Goal: Information Seeking & Learning: Learn about a topic

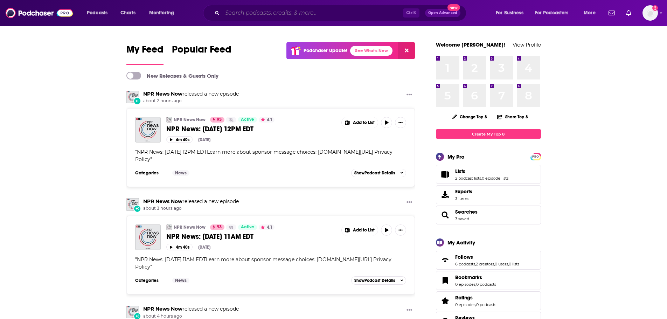
click at [275, 13] on input "Search podcasts, credits, & more..." at bounding box center [312, 12] width 181 height 11
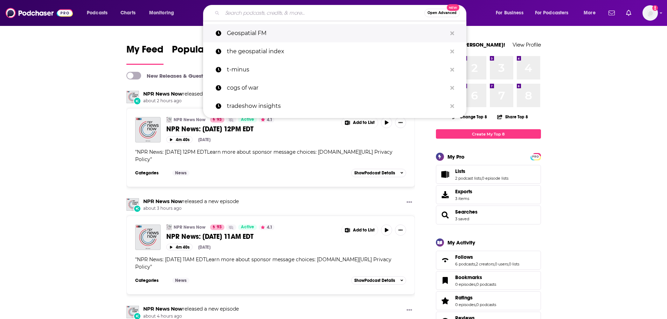
click at [257, 33] on p "Geospatial FM" at bounding box center [337, 33] width 220 height 18
type input "Geospatial FM"
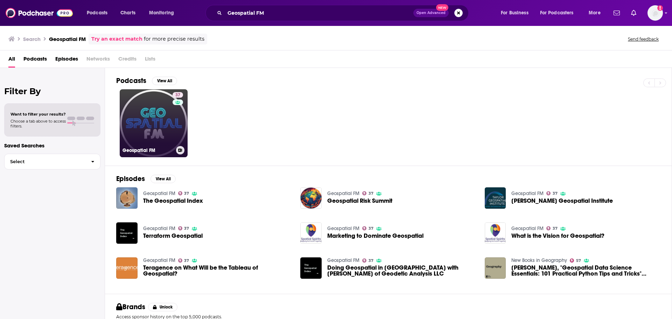
click at [153, 120] on link "37 Geospatial FM" at bounding box center [154, 123] width 68 height 68
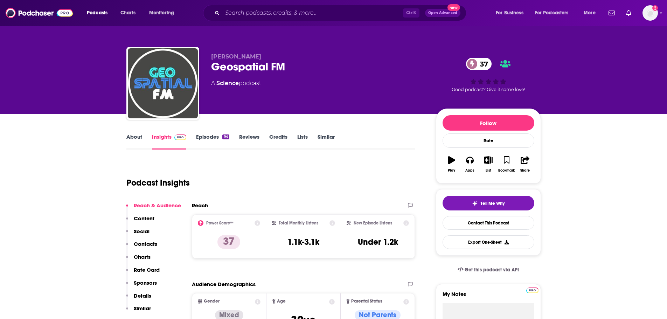
click at [211, 138] on link "Episodes 94" at bounding box center [212, 141] width 33 height 16
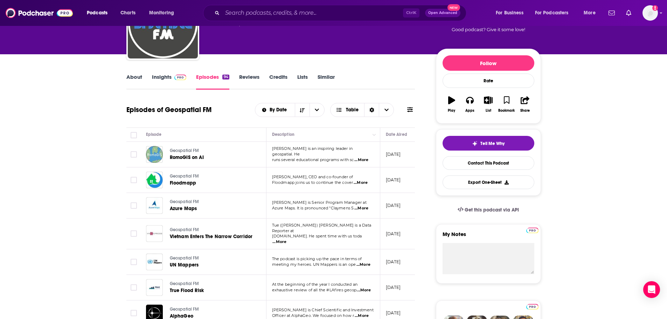
scroll to position [39, 0]
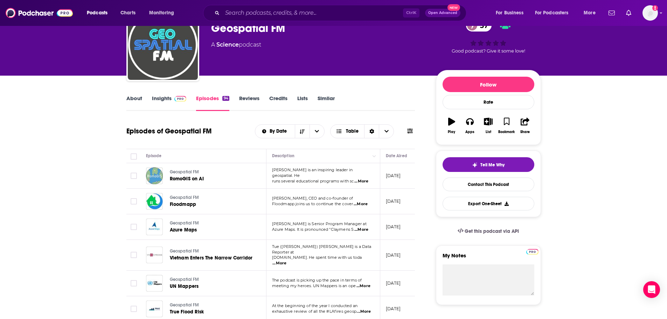
click at [138, 100] on link "About" at bounding box center [134, 103] width 16 height 16
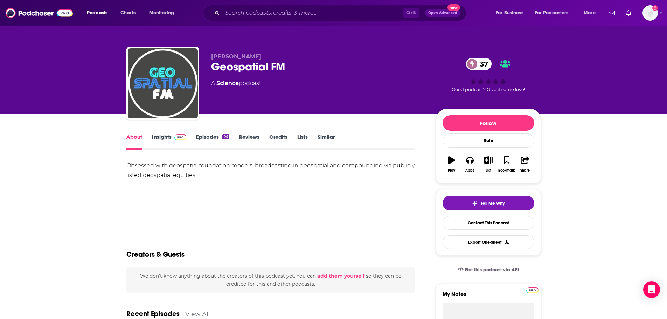
click at [163, 137] on link "Insights" at bounding box center [169, 141] width 35 height 16
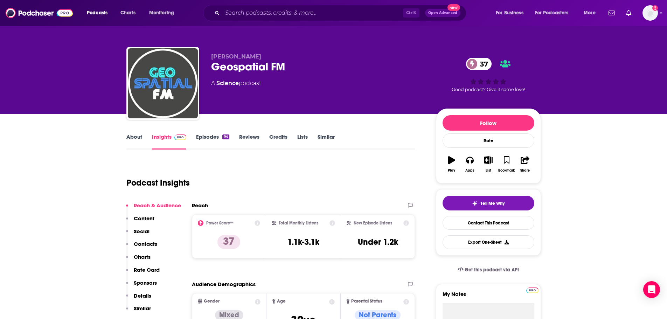
click at [210, 137] on link "Episodes 94" at bounding box center [212, 141] width 33 height 16
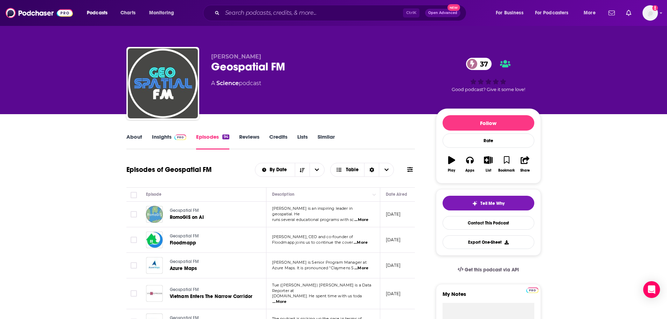
scroll to position [151, 0]
